Goal: Transaction & Acquisition: Purchase product/service

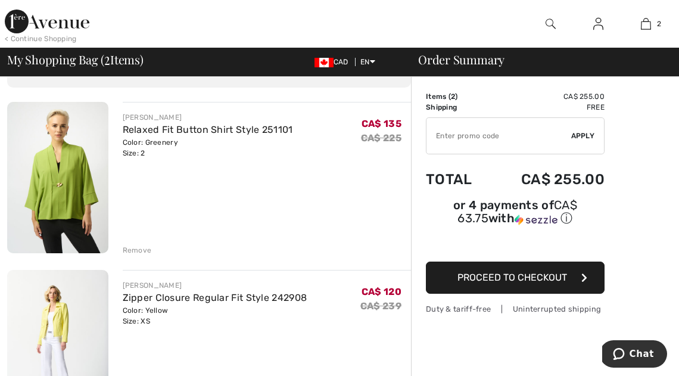
scroll to position [60, 0]
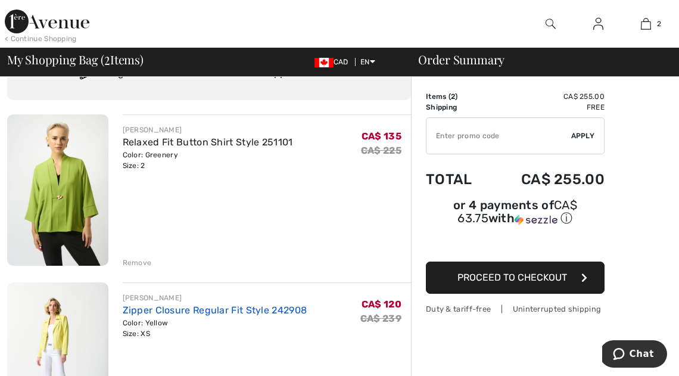
click at [251, 309] on link "Zipper Closure Regular Fit Style 242908" at bounding box center [215, 309] width 185 height 11
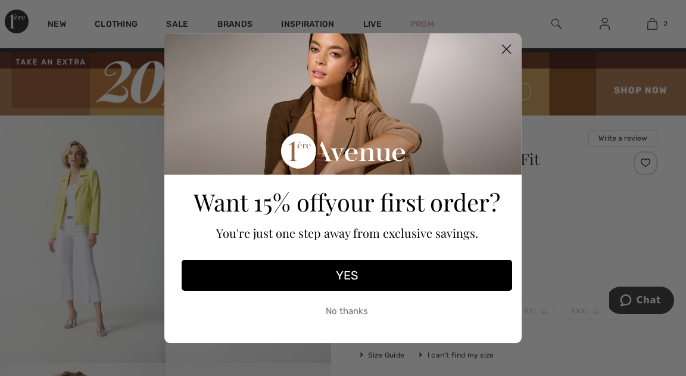
drag, startPoint x: 503, startPoint y: 45, endPoint x: 499, endPoint y: 71, distance: 26.4
click at [503, 48] on circle "Close dialog" at bounding box center [507, 49] width 20 height 20
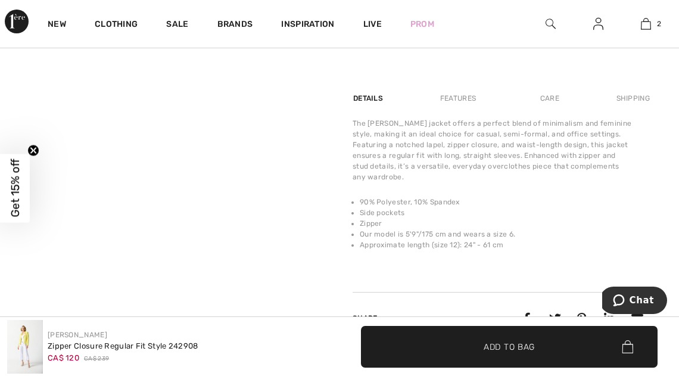
scroll to position [627, 0]
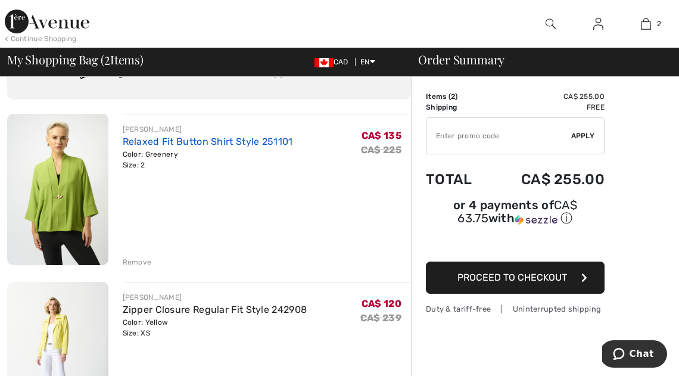
click at [205, 138] on link "Relaxed Fit Button Shirt Style 251101" at bounding box center [208, 141] width 170 height 11
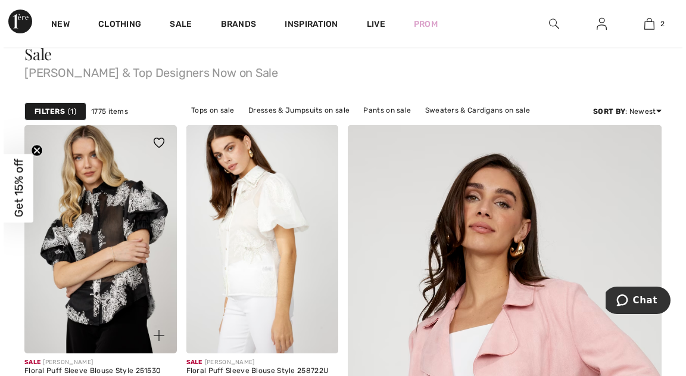
scroll to position [136, 0]
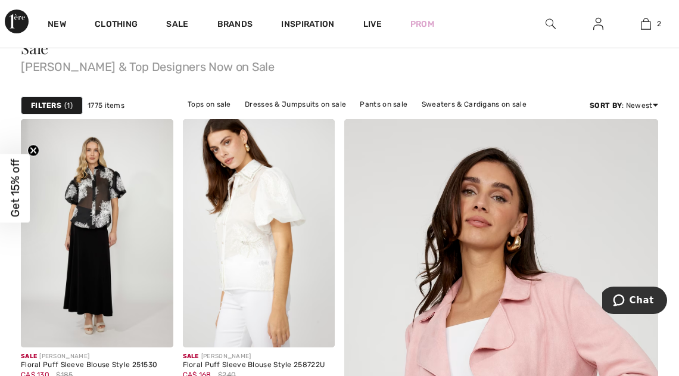
click at [45, 103] on strong "Filters" at bounding box center [46, 105] width 30 height 11
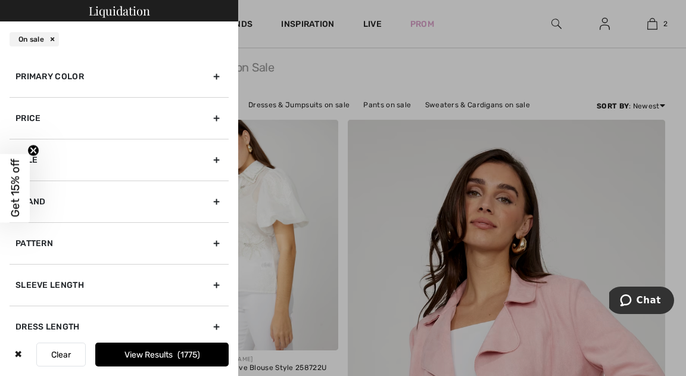
scroll to position [98, 0]
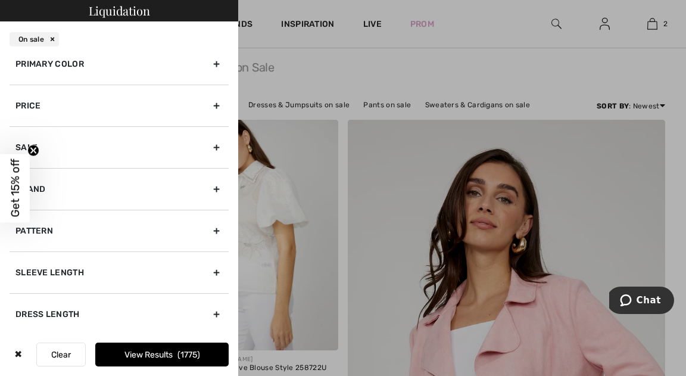
click at [77, 66] on div "Primary Color" at bounding box center [119, 64] width 219 height 42
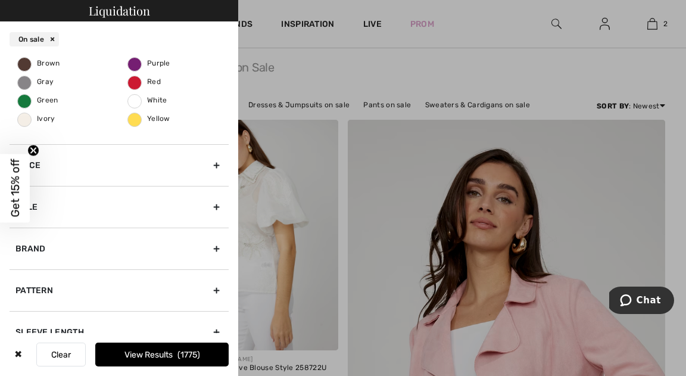
scroll to position [207, 0]
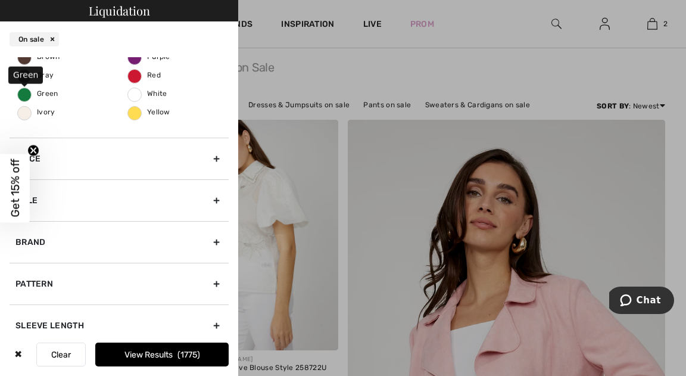
click at [26, 93] on span "Green" at bounding box center [38, 93] width 40 height 8
click at [0, 0] on input "Green" at bounding box center [0, 0] width 0 height 0
click at [194, 359] on button "View Results 168" at bounding box center [161, 354] width 133 height 24
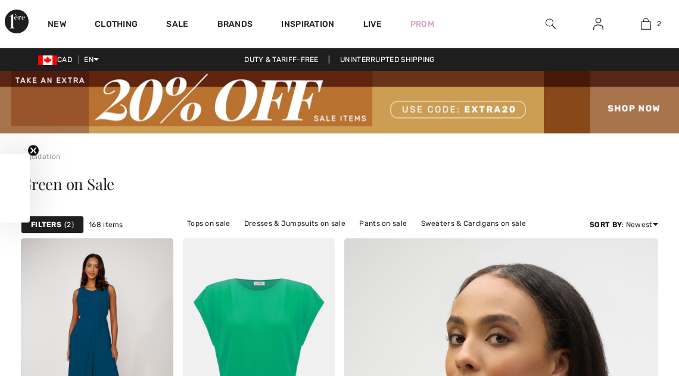
checkbox input "true"
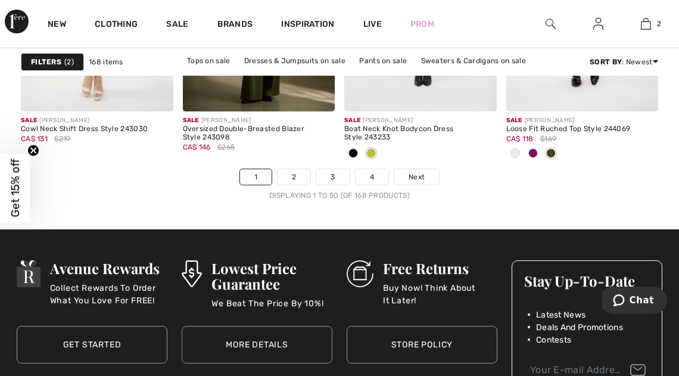
scroll to position [4618, 0]
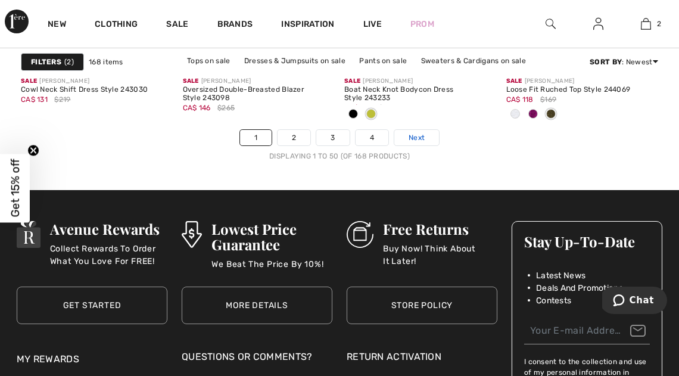
click at [419, 135] on span "Next" at bounding box center [416, 137] width 16 height 11
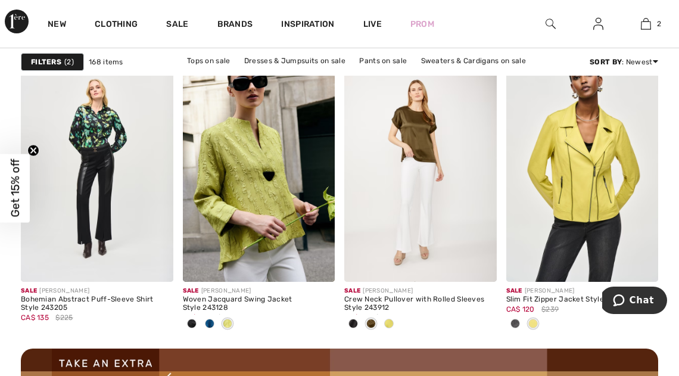
scroll to position [2070, 0]
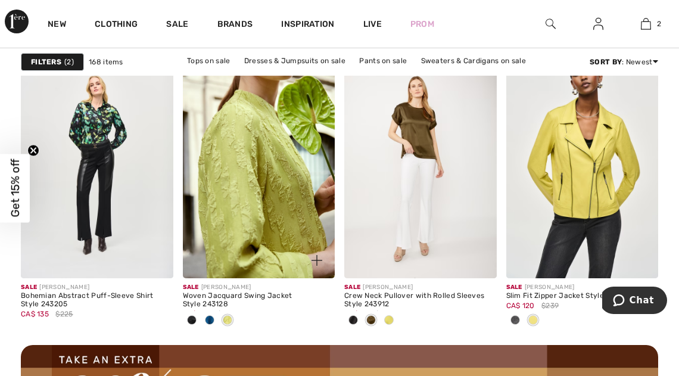
click at [252, 141] on img at bounding box center [259, 164] width 152 height 228
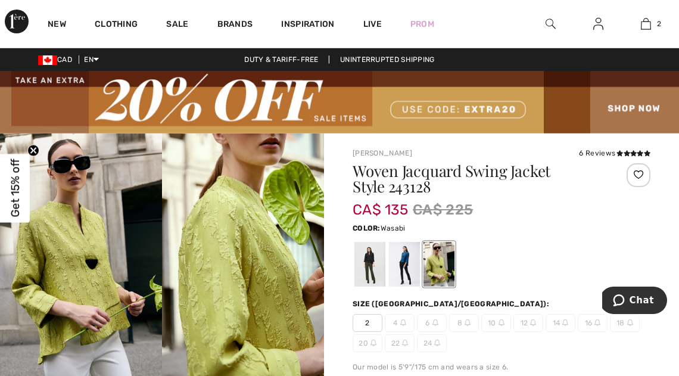
click at [437, 270] on div at bounding box center [438, 264] width 31 height 45
click at [367, 323] on span "2" at bounding box center [368, 323] width 30 height 18
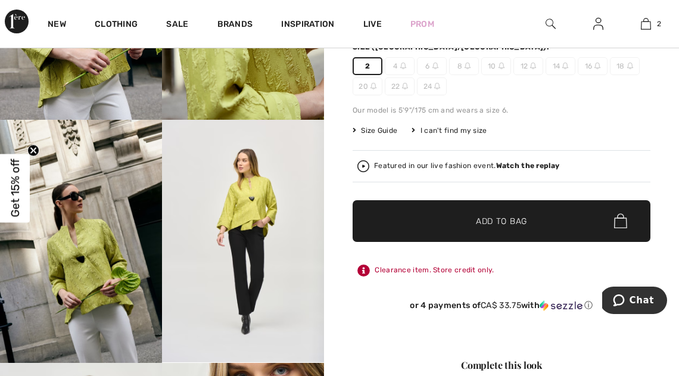
scroll to position [269, 0]
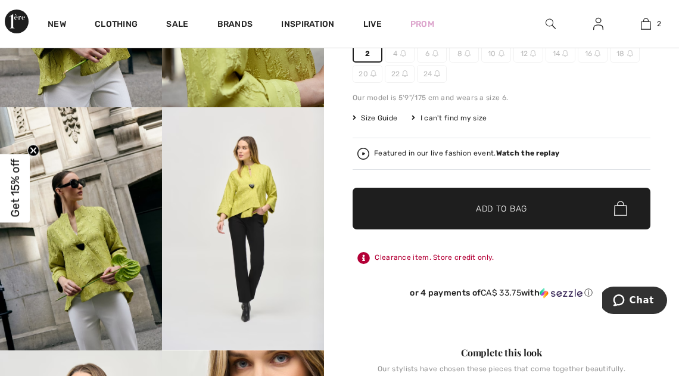
click at [507, 203] on span "Add to Bag" at bounding box center [501, 208] width 51 height 13
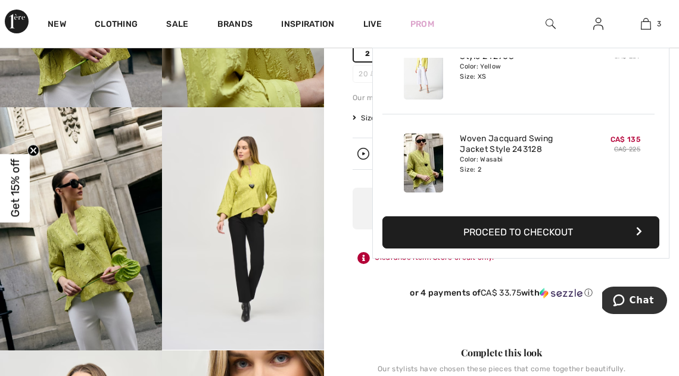
scroll to position [0, 0]
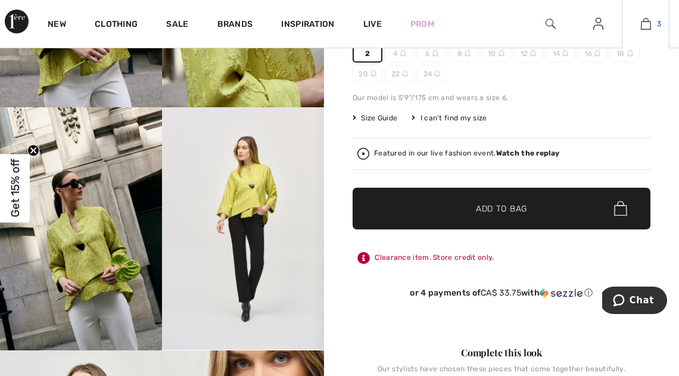
click at [647, 24] on img at bounding box center [646, 24] width 10 height 14
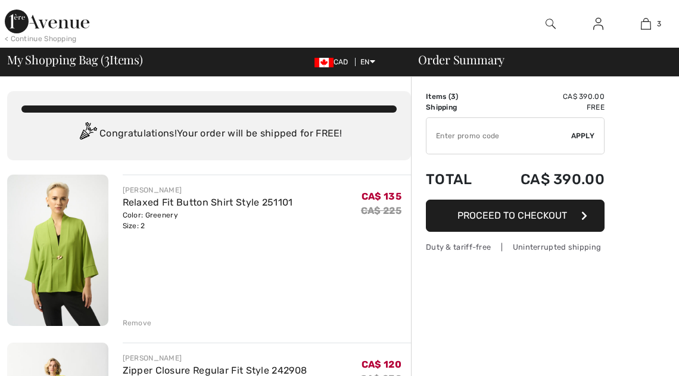
checkbox input "true"
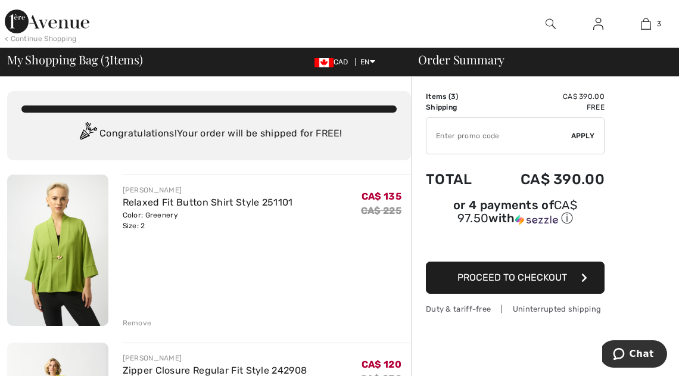
drag, startPoint x: 133, startPoint y: 320, endPoint x: 148, endPoint y: 322, distance: 15.0
click at [133, 320] on div "Remove" at bounding box center [137, 322] width 29 height 11
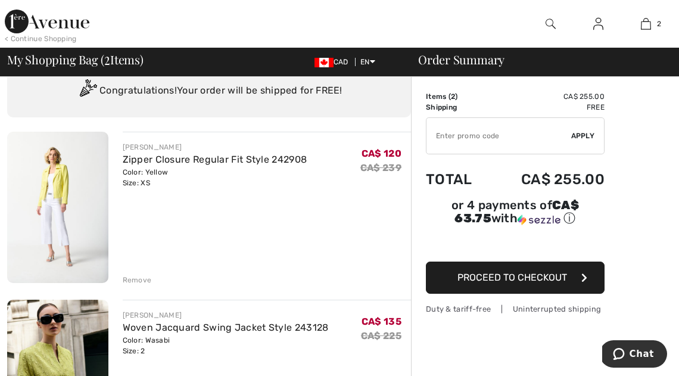
scroll to position [56, 0]
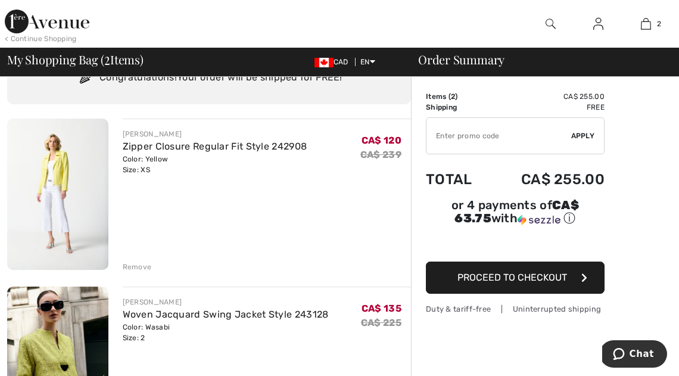
click at [138, 263] on div "Remove" at bounding box center [137, 266] width 29 height 11
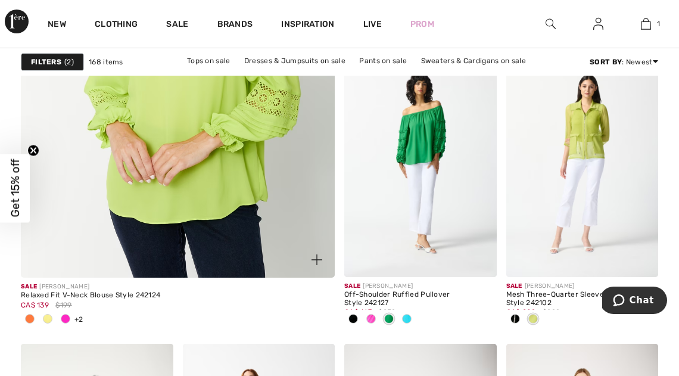
scroll to position [2824, 0]
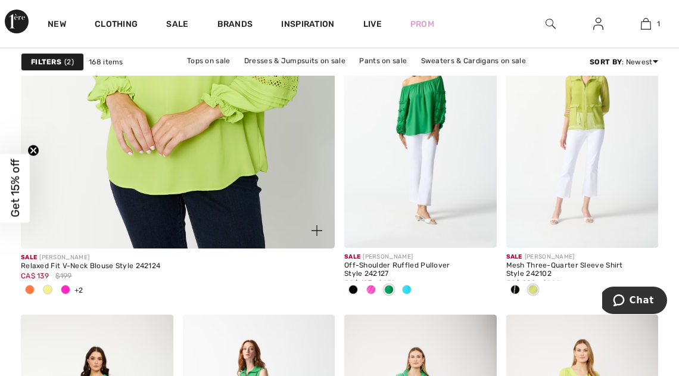
click at [197, 138] on img at bounding box center [177, 6] width 376 height 565
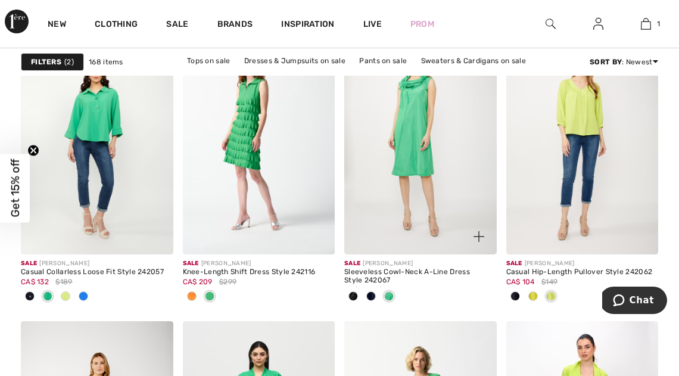
scroll to position [3099, 0]
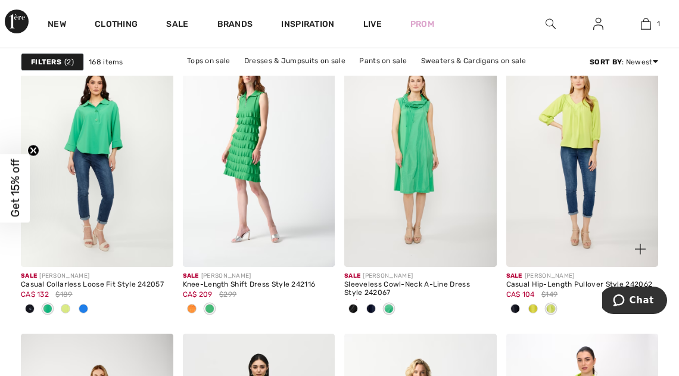
click at [574, 151] on img at bounding box center [582, 153] width 152 height 228
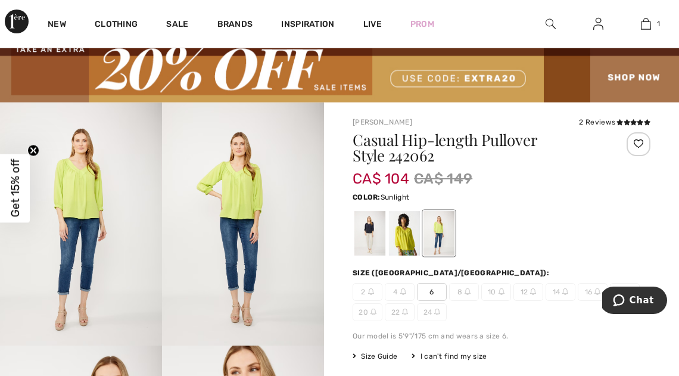
click at [406, 236] on div at bounding box center [404, 233] width 31 height 45
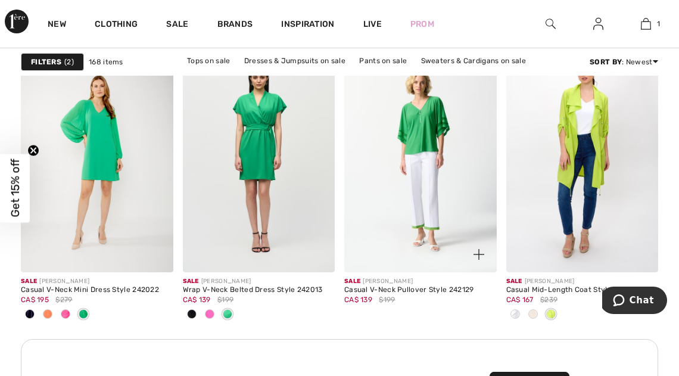
scroll to position [3401, 0]
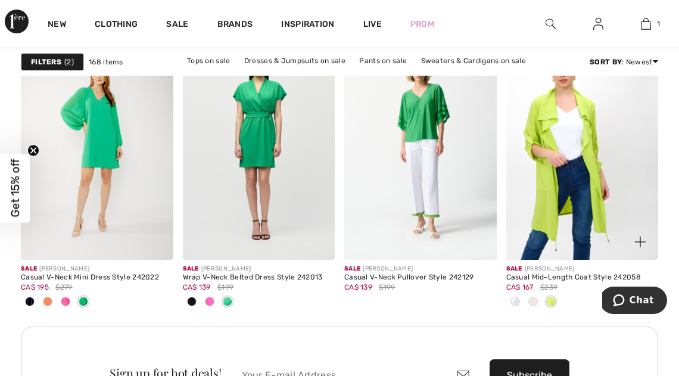
click at [581, 183] on img at bounding box center [582, 146] width 152 height 228
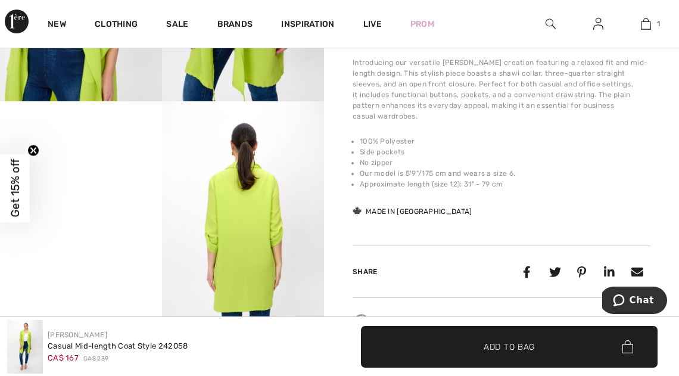
scroll to position [563, 0]
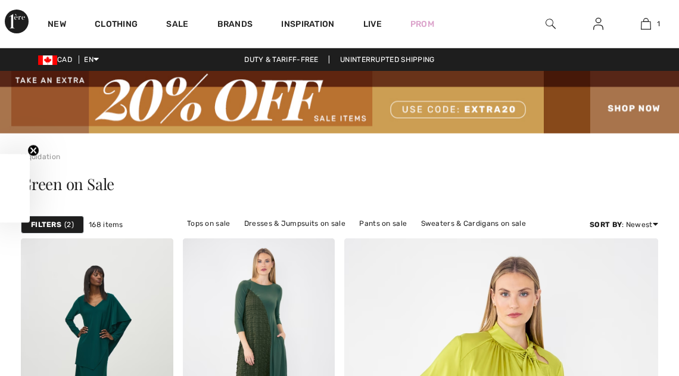
scroll to position [3401, 0]
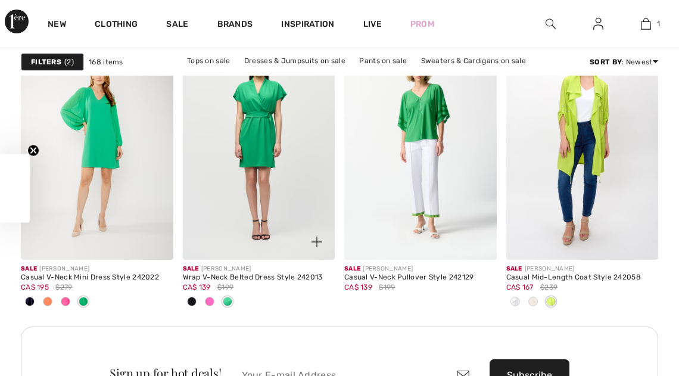
checkbox input "true"
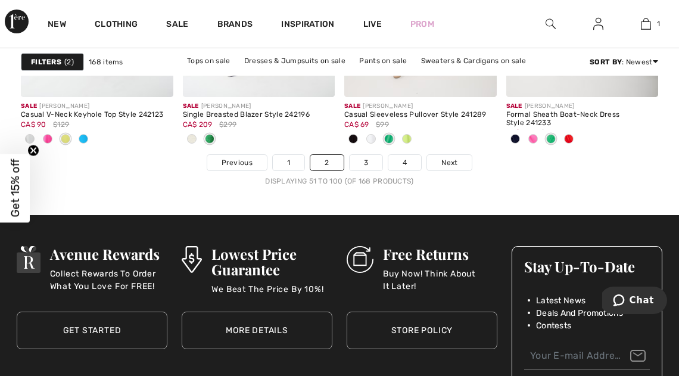
scroll to position [4599, 0]
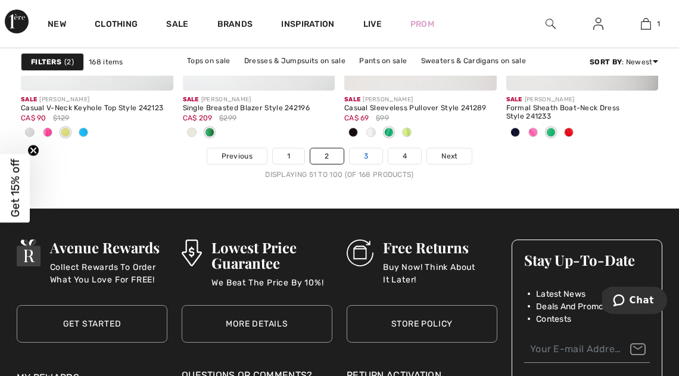
drag, startPoint x: 364, startPoint y: 151, endPoint x: 365, endPoint y: 160, distance: 8.4
click at [365, 160] on link "3" at bounding box center [366, 155] width 33 height 15
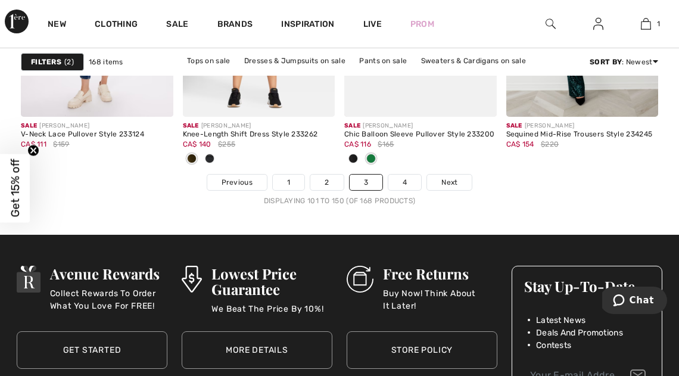
scroll to position [4622, 0]
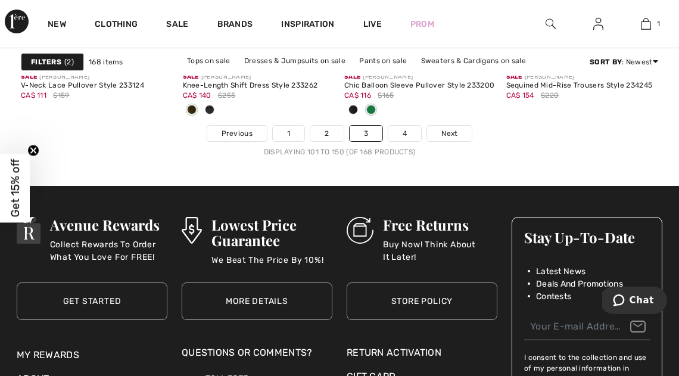
drag, startPoint x: 405, startPoint y: 130, endPoint x: 410, endPoint y: 142, distance: 13.1
click at [407, 136] on link "4" at bounding box center [404, 133] width 33 height 15
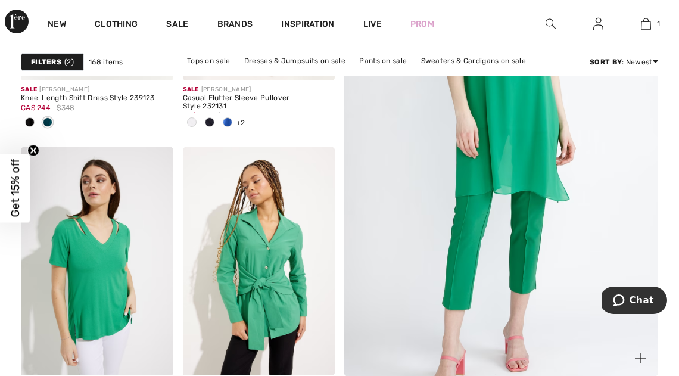
scroll to position [272, 0]
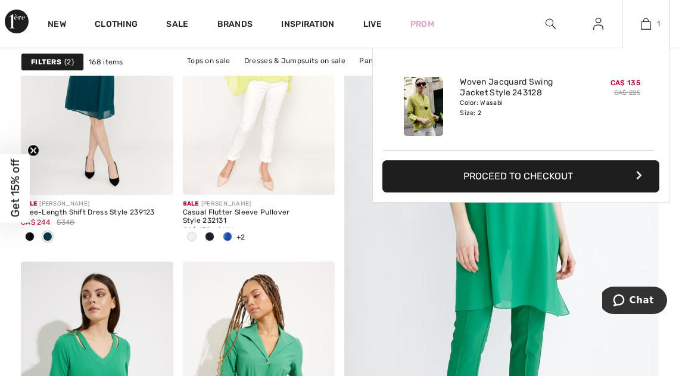
click at [645, 24] on img at bounding box center [646, 24] width 10 height 14
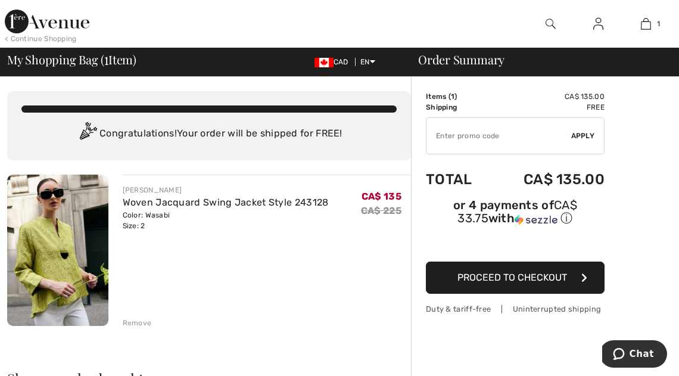
click at [540, 138] on input "TEXT" at bounding box center [498, 136] width 145 height 36
type input "E"
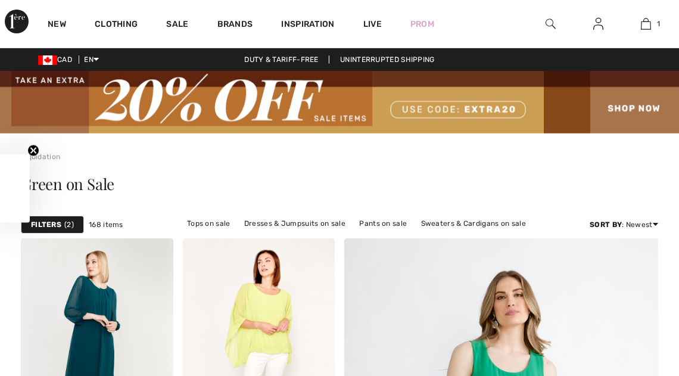
scroll to position [272, 0]
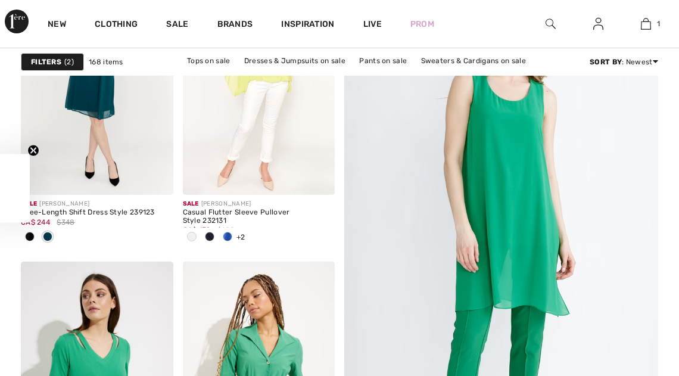
checkbox input "true"
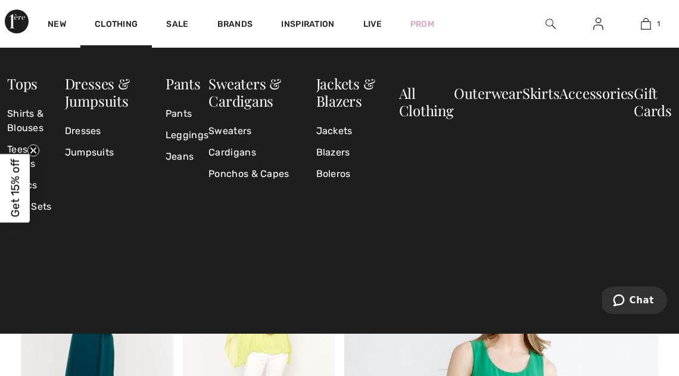
scroll to position [5, 0]
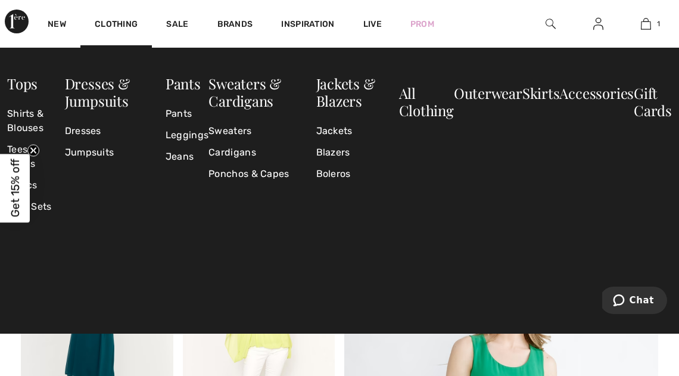
click at [19, 18] on img at bounding box center [17, 22] width 24 height 24
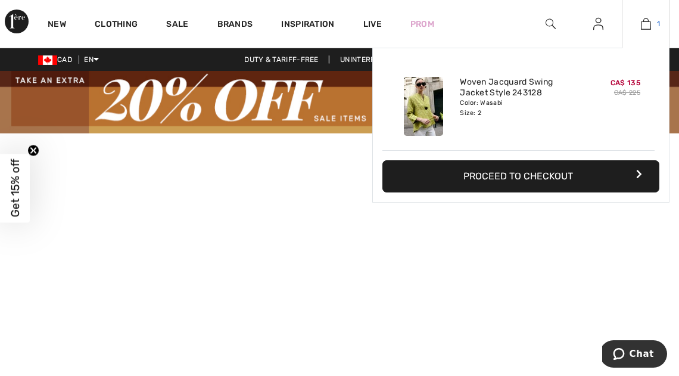
click at [645, 24] on img at bounding box center [646, 24] width 10 height 14
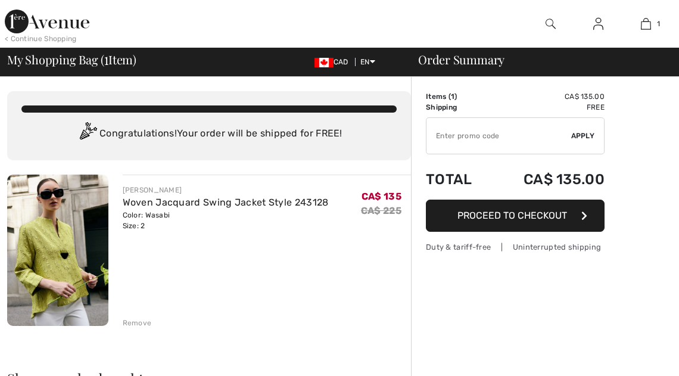
checkbox input "true"
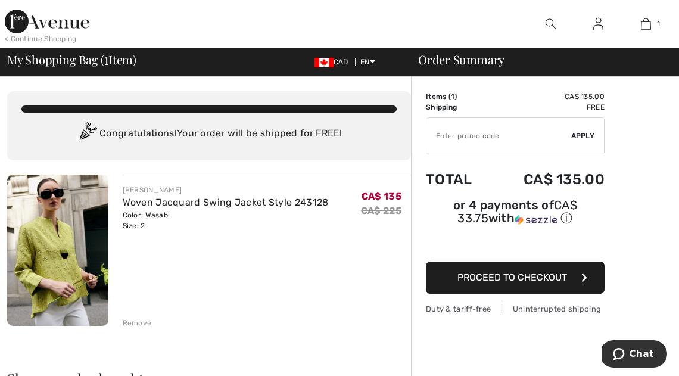
click at [516, 139] on input "TEXT" at bounding box center [498, 136] width 145 height 36
type input "EXTRA20"
drag, startPoint x: 584, startPoint y: 133, endPoint x: 589, endPoint y: 140, distance: 8.1
click at [585, 135] on span "Apply" at bounding box center [583, 135] width 24 height 11
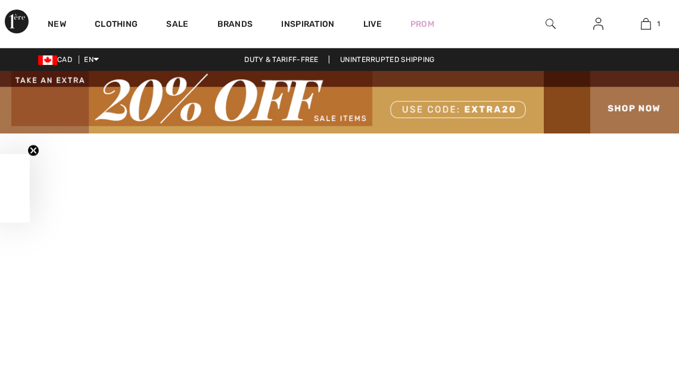
checkbox input "true"
click at [338, 116] on img at bounding box center [339, 102] width 679 height 63
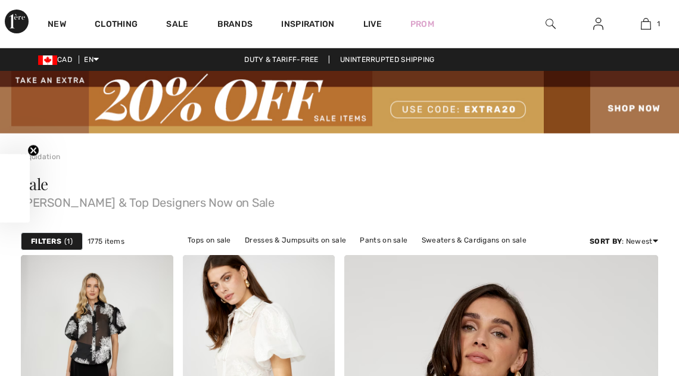
checkbox input "true"
click at [40, 239] on strong "Filters" at bounding box center [46, 241] width 30 height 11
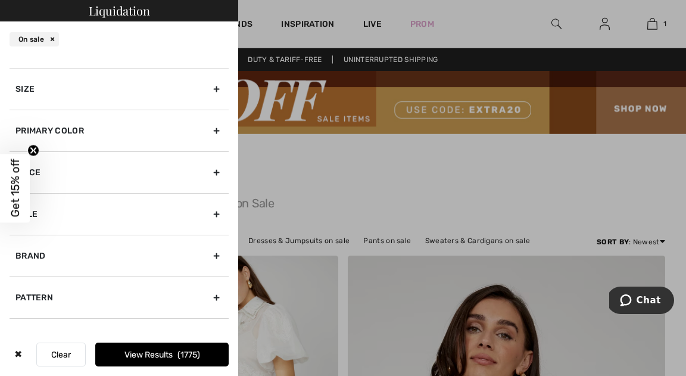
scroll to position [38, 0]
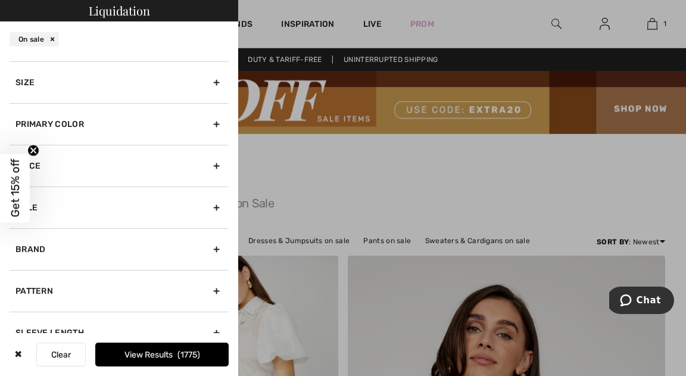
drag, startPoint x: 75, startPoint y: 120, endPoint x: 74, endPoint y: 131, distance: 11.4
click at [75, 121] on div "Primary Color" at bounding box center [119, 124] width 219 height 42
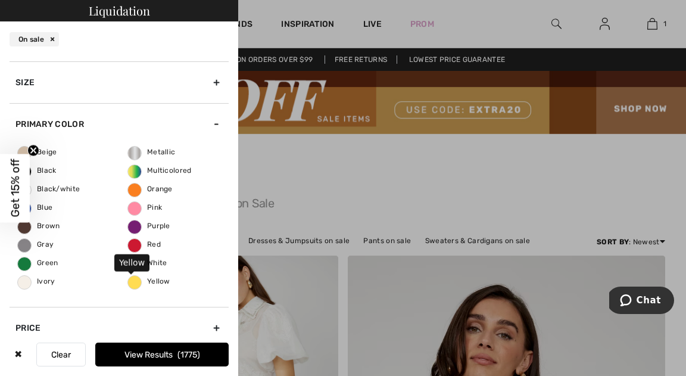
drag, startPoint x: 133, startPoint y: 281, endPoint x: 141, endPoint y: 284, distance: 8.3
click at [133, 282] on span "Yellow" at bounding box center [149, 281] width 42 height 8
click at [0, 0] on input "Yellow" at bounding box center [0, 0] width 0 height 0
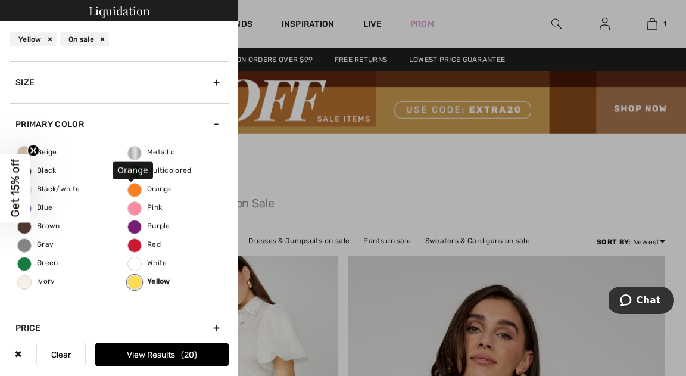
click at [130, 188] on span "Orange" at bounding box center [150, 189] width 45 height 8
click at [0, 0] on input "Orange" at bounding box center [0, 0] width 0 height 0
click at [164, 358] on button "View Results 67" at bounding box center [161, 354] width 133 height 24
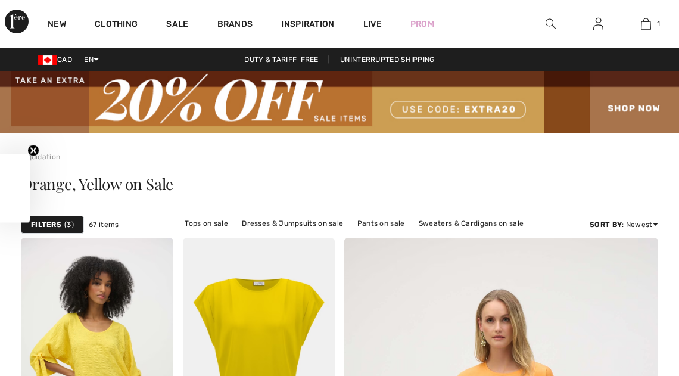
checkbox input "true"
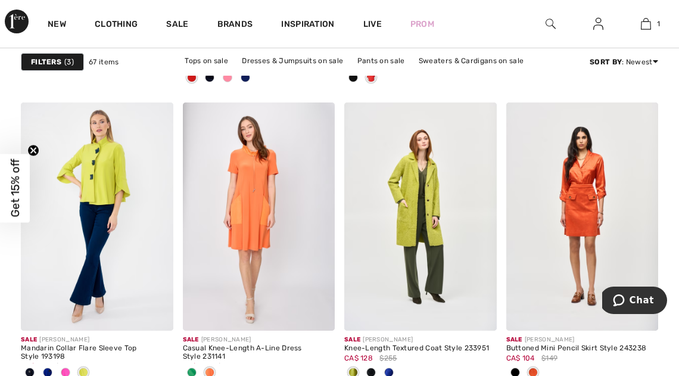
scroll to position [2024, 0]
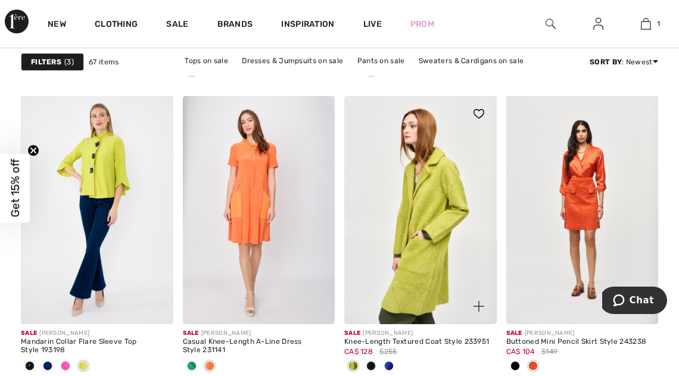
drag, startPoint x: 432, startPoint y: 202, endPoint x: 448, endPoint y: 207, distance: 17.3
click at [433, 202] on img at bounding box center [420, 210] width 152 height 228
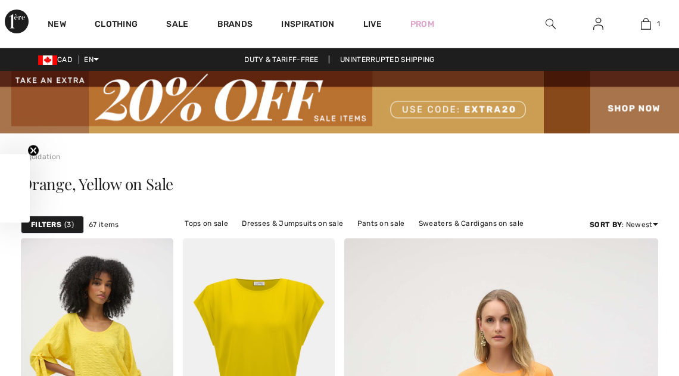
checkbox input "true"
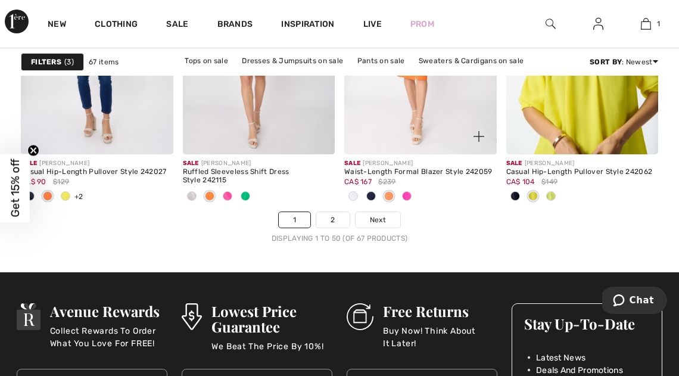
scroll to position [4542, 0]
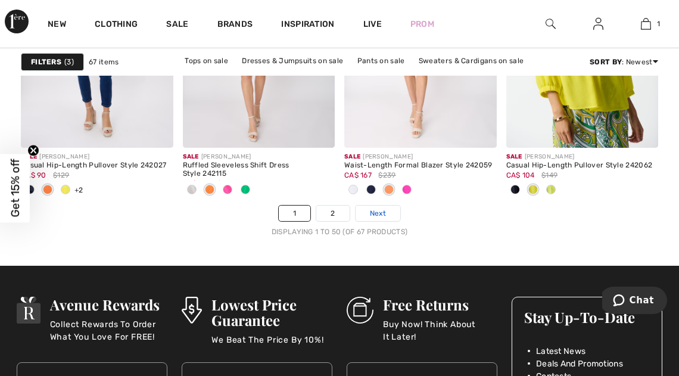
drag, startPoint x: 376, startPoint y: 210, endPoint x: 389, endPoint y: 213, distance: 12.7
click at [376, 210] on span "Next" at bounding box center [378, 213] width 16 height 11
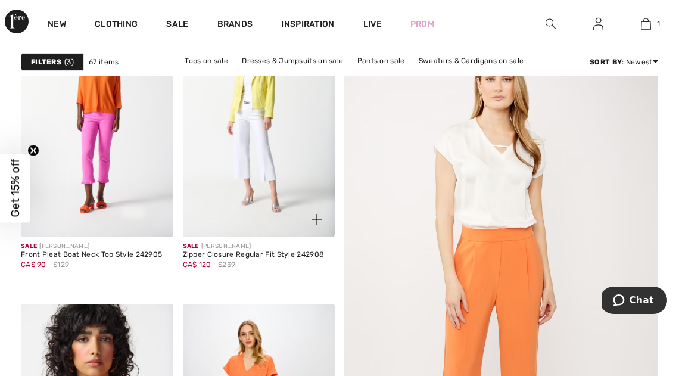
scroll to position [128, 0]
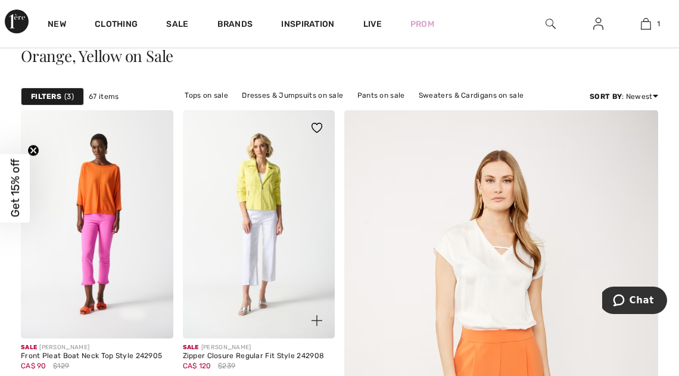
click at [272, 204] on img at bounding box center [259, 224] width 152 height 228
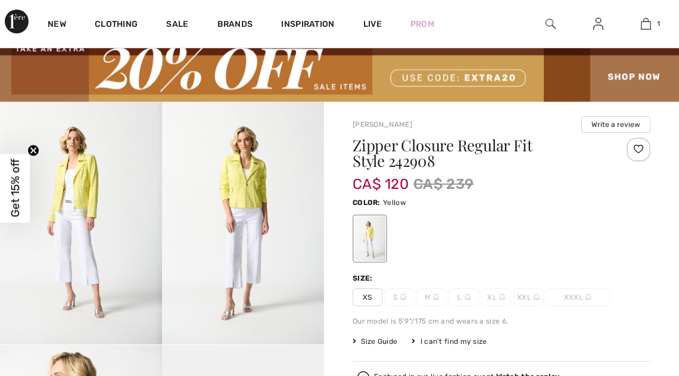
scroll to position [32, 0]
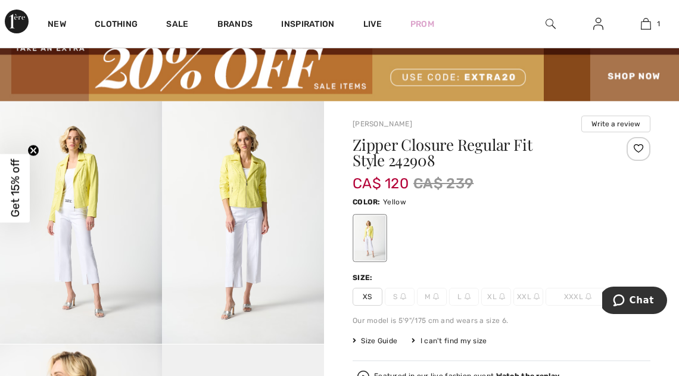
click at [79, 210] on img at bounding box center [81, 222] width 162 height 243
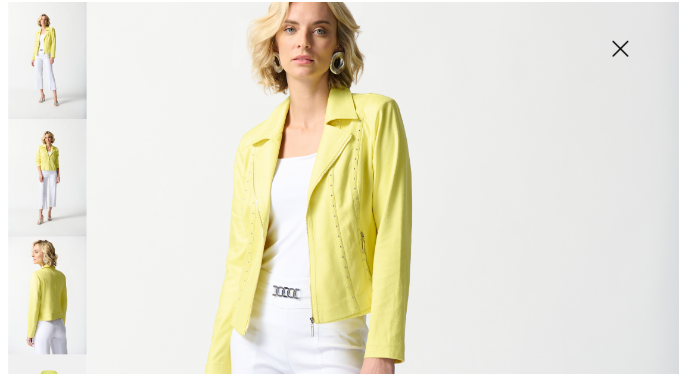
scroll to position [135, 0]
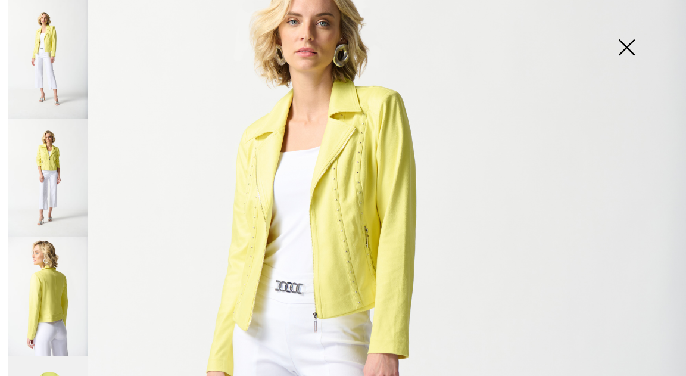
click at [626, 42] on img at bounding box center [627, 48] width 60 height 61
